Goal: Task Accomplishment & Management: Use online tool/utility

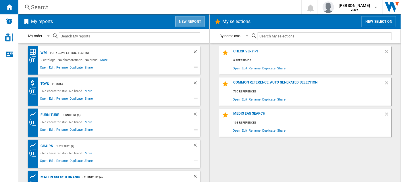
click at [185, 19] on button "New report" at bounding box center [190, 21] width 30 height 11
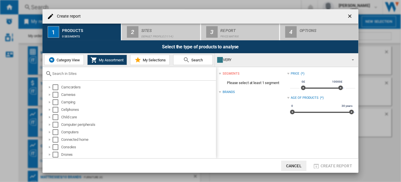
click at [70, 58] on span "Category View" at bounding box center [67, 60] width 25 height 4
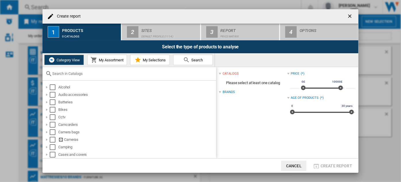
click at [74, 73] on input "text" at bounding box center [132, 73] width 161 height 4
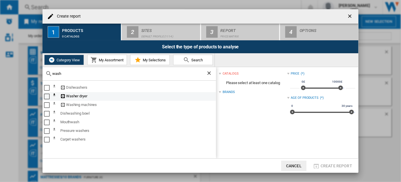
type input "wash"
click at [45, 96] on div "Select" at bounding box center [47, 96] width 6 height 6
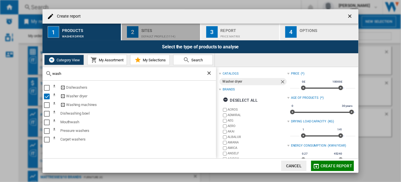
click at [154, 27] on div "Sites" at bounding box center [169, 29] width 57 height 6
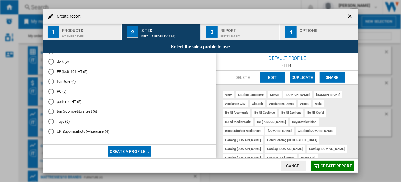
scroll to position [238, 0]
click at [58, 91] on md-radio-button "PC (5)" at bounding box center [129, 91] width 162 height 5
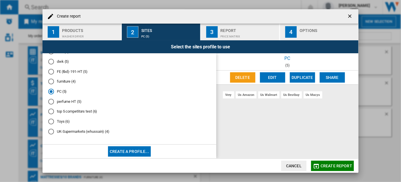
scroll to position [229, 0]
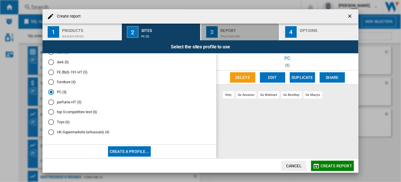
click at [240, 31] on div "Report" at bounding box center [249, 29] width 57 height 6
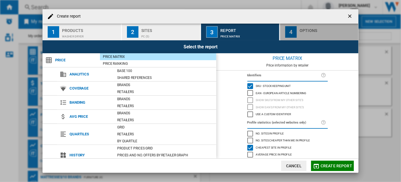
click at [303, 34] on div "button" at bounding box center [328, 35] width 57 height 6
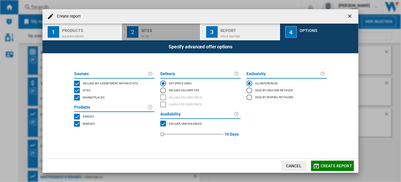
click at [167, 36] on div "PC (5)" at bounding box center [169, 35] width 57 height 6
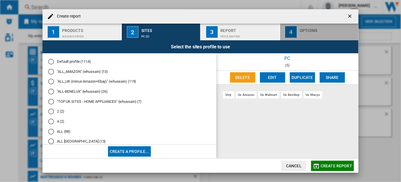
click at [321, 33] on div "button" at bounding box center [328, 35] width 57 height 6
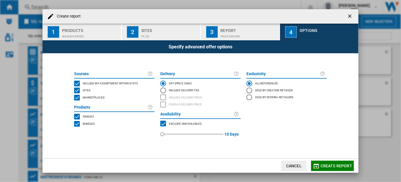
click at [110, 81] on span "Include my assortment within stats" at bounding box center [110, 83] width 55 height 4
click at [95, 97] on span "Marketplaces" at bounding box center [94, 97] width 22 height 4
click at [89, 123] on span "Bundles" at bounding box center [89, 123] width 12 height 4
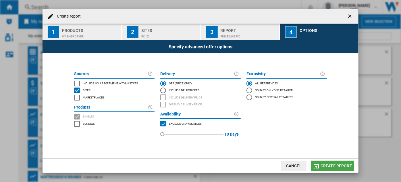
click at [327, 165] on span "Create report" at bounding box center [337, 165] width 32 height 5
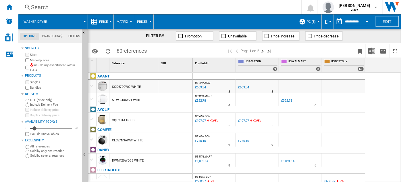
click at [105, 22] on span "Price" at bounding box center [103, 22] width 9 height 4
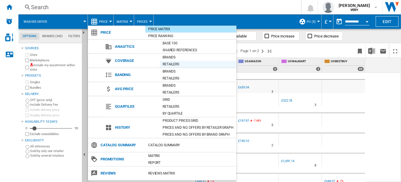
click at [178, 63] on div "Retailers" at bounding box center [198, 64] width 77 height 6
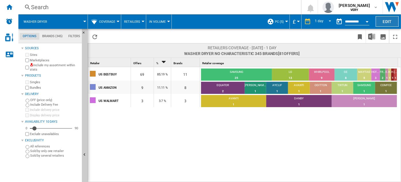
click at [386, 21] on button "Edit" at bounding box center [387, 21] width 23 height 11
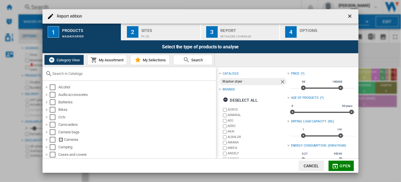
click at [116, 72] on input "Report edition ..." at bounding box center [132, 73] width 161 height 4
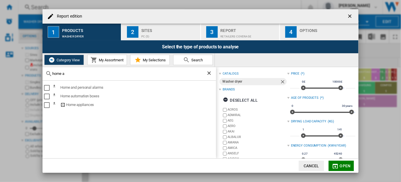
type input "home a"
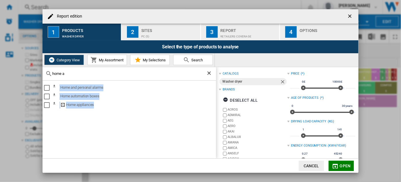
drag, startPoint x: 207, startPoint y: 73, endPoint x: 116, endPoint y: 132, distance: 108.7
click at [116, 132] on div "home a Home and personal alarms Home automation boxes Home appliances Alcohol A…" at bounding box center [130, 112] width 174 height 91
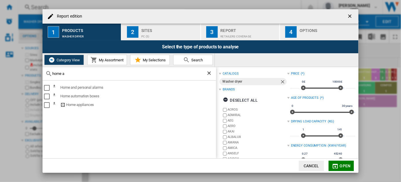
click at [209, 73] on ng-md-icon "Clear search" at bounding box center [209, 73] width 7 height 7
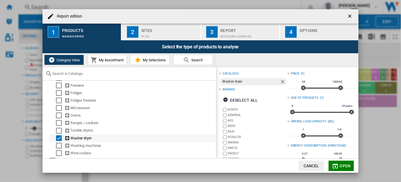
scroll to position [290, 0]
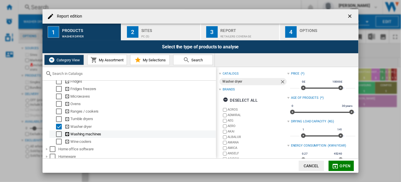
click at [86, 137] on div "Washing machines" at bounding box center [140, 134] width 151 height 6
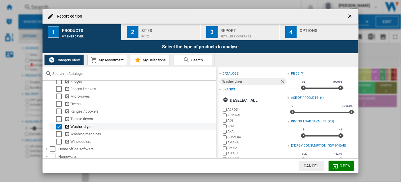
click at [58, 129] on div "Select" at bounding box center [59, 127] width 6 height 6
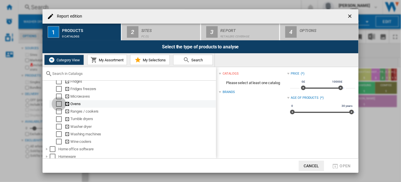
click at [58, 107] on div "Select" at bounding box center [59, 104] width 6 height 6
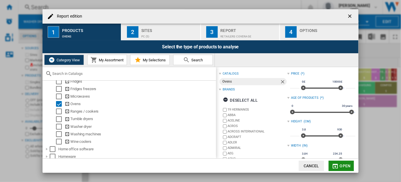
click at [339, 162] on md-icon "Report edition ..." at bounding box center [335, 165] width 7 height 7
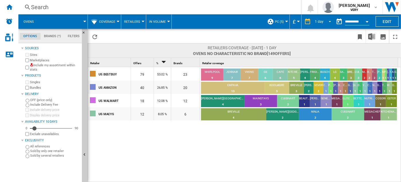
click at [323, 22] on div "1 day" at bounding box center [319, 22] width 9 height 4
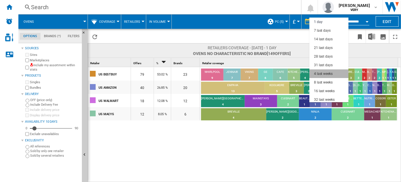
click at [336, 75] on md-option "4 last weeks" at bounding box center [329, 73] width 39 height 9
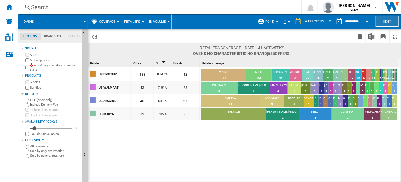
click at [394, 20] on button "Edit" at bounding box center [387, 21] width 23 height 11
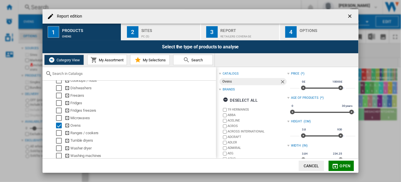
scroll to position [274, 0]
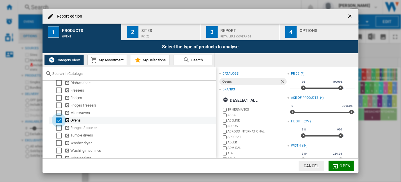
click at [58, 121] on div "Select" at bounding box center [59, 120] width 6 height 6
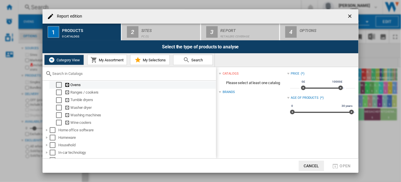
scroll to position [311, 0]
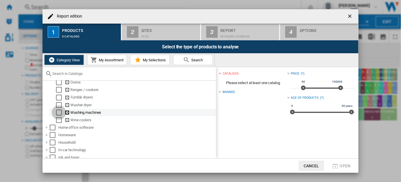
click at [61, 113] on div "Select" at bounding box center [59, 113] width 6 height 6
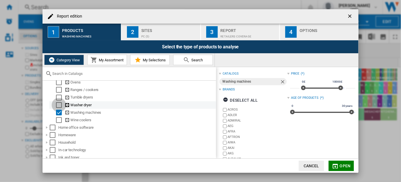
click at [57, 105] on div "Select" at bounding box center [59, 105] width 6 height 6
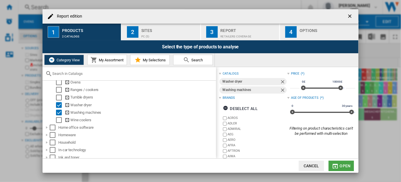
click at [339, 163] on md-icon "Report edition ..." at bounding box center [335, 165] width 7 height 7
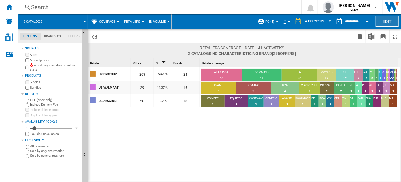
click at [386, 20] on button "Edit" at bounding box center [387, 21] width 23 height 11
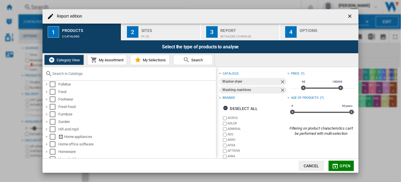
scroll to position [199, 0]
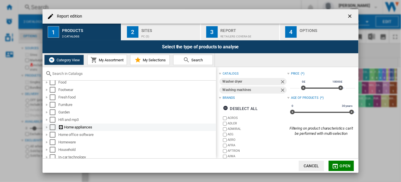
click at [47, 128] on div "Report edition ..." at bounding box center [47, 127] width 6 height 6
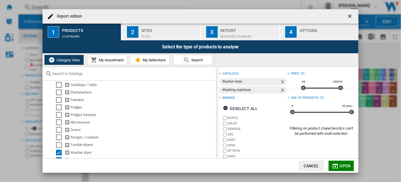
scroll to position [267, 0]
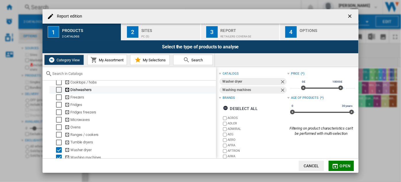
click at [75, 89] on div "Dishwashers" at bounding box center [140, 90] width 151 height 6
click at [59, 91] on div "Select" at bounding box center [59, 90] width 6 height 6
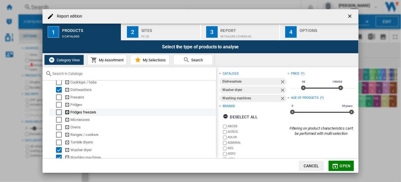
scroll to position [302, 0]
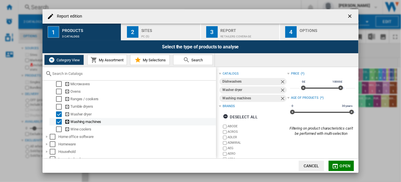
drag, startPoint x: 60, startPoint y: 117, endPoint x: 60, endPoint y: 123, distance: 6.0
click at [60, 123] on ol "Built in coffee maker Cooker hoods Cooktops / hobs Dishwashers Freezers Fridges…" at bounding box center [129, 80] width 173 height 105
click at [60, 123] on div "Select" at bounding box center [59, 122] width 6 height 6
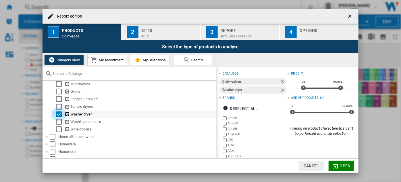
click at [59, 116] on div "Select" at bounding box center [59, 114] width 6 height 6
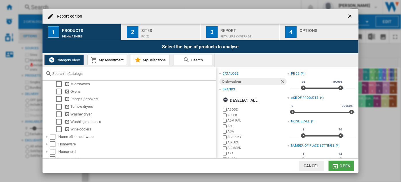
click at [343, 163] on span "Open" at bounding box center [345, 165] width 11 height 5
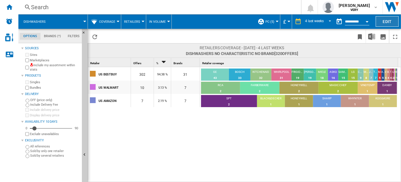
click at [391, 22] on button "Edit" at bounding box center [387, 21] width 23 height 11
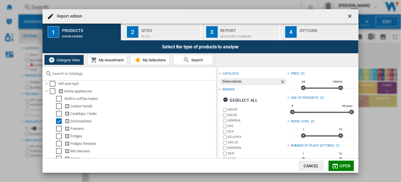
scroll to position [236, 0]
click at [58, 120] on div "Select" at bounding box center [59, 120] width 6 height 6
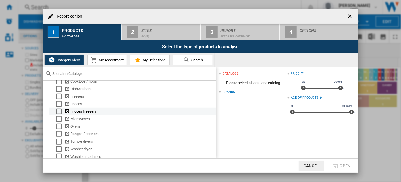
scroll to position [267, 0]
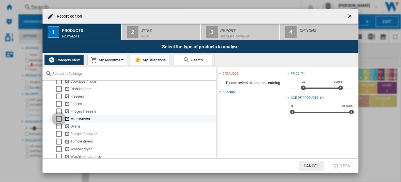
click at [59, 121] on div "Select" at bounding box center [59, 119] width 6 height 6
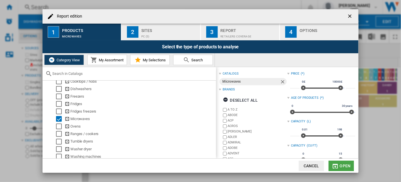
click at [345, 164] on span "Open" at bounding box center [345, 165] width 11 height 5
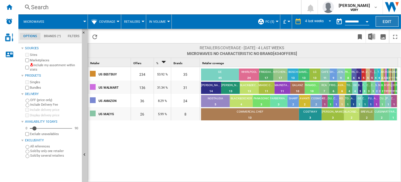
click at [379, 18] on button "Edit" at bounding box center [387, 21] width 23 height 11
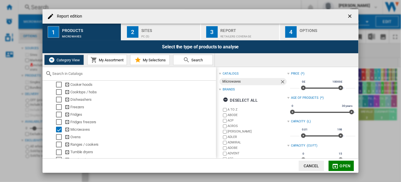
scroll to position [225, 0]
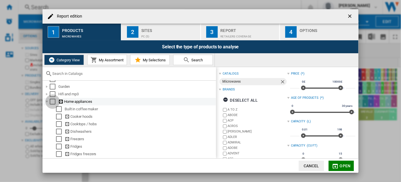
click at [51, 103] on div "Select" at bounding box center [53, 102] width 6 height 6
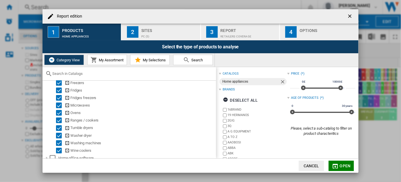
scroll to position [281, 0]
click at [338, 164] on md-icon "Report edition ..." at bounding box center [335, 165] width 7 height 7
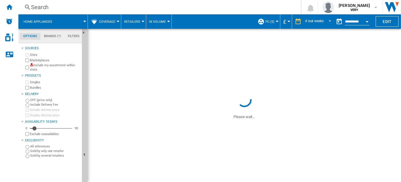
click at [338, 164] on span at bounding box center [245, 150] width 314 height 62
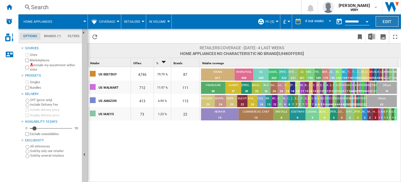
click at [386, 24] on button "Edit" at bounding box center [387, 21] width 23 height 11
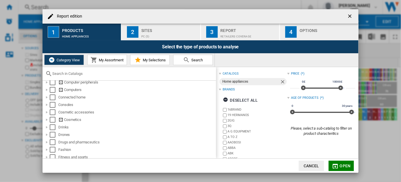
scroll to position [199, 0]
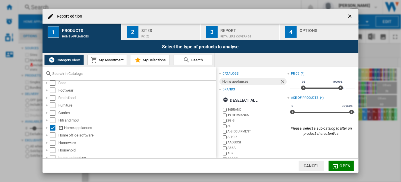
click at [387, 135] on div "Report edition 1 Products Home appliances 2 Sites PC (5) 3 Report Retailers cov…" at bounding box center [200, 91] width 401 height 182
click at [47, 128] on div "Report edition ..." at bounding box center [47, 128] width 6 height 6
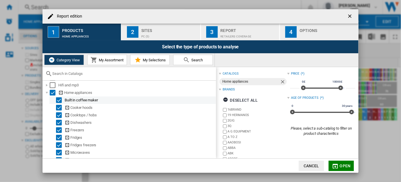
scroll to position [233, 0]
click at [53, 94] on div "Select" at bounding box center [53, 94] width 6 height 6
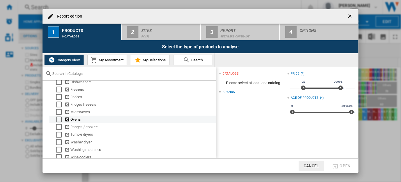
scroll to position [273, 0]
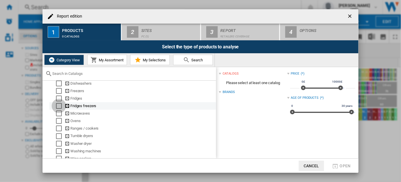
click at [60, 109] on div "Select" at bounding box center [59, 106] width 6 height 6
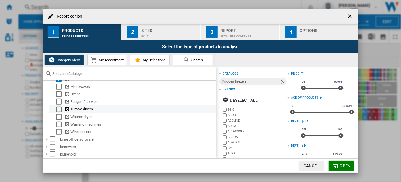
scroll to position [303, 0]
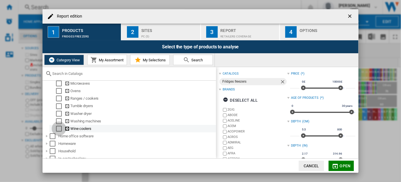
click at [58, 131] on div "Select" at bounding box center [59, 129] width 6 height 6
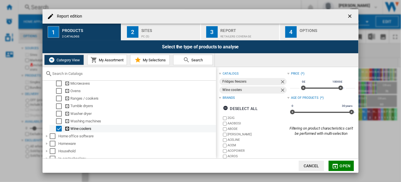
scroll to position [283, 0]
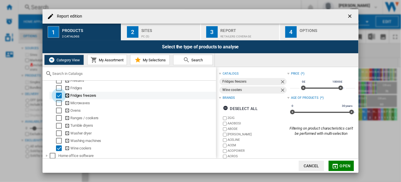
click at [58, 95] on div "Select" at bounding box center [59, 96] width 6 height 6
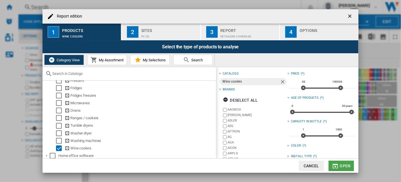
click at [339, 163] on md-icon "Report edition ..." at bounding box center [335, 165] width 7 height 7
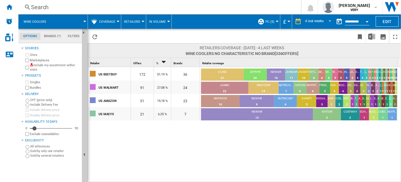
click at [364, 20] on button "Open calendar" at bounding box center [367, 21] width 10 height 10
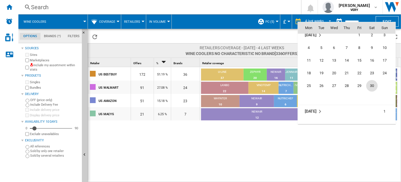
scroll to position [2070, 0]
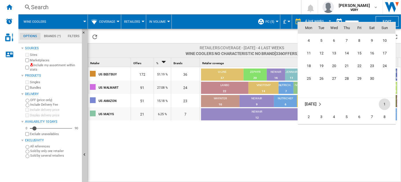
click at [384, 102] on span "1" at bounding box center [385, 104] width 12 height 12
type input "**********"
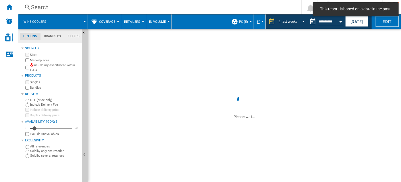
click at [304, 24] on md-select-value "4 last weeks" at bounding box center [292, 21] width 29 height 9
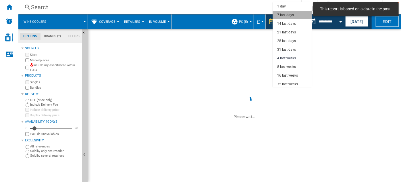
click at [297, 16] on md-option "7 last days" at bounding box center [292, 15] width 39 height 9
